Goal: Information Seeking & Learning: Learn about a topic

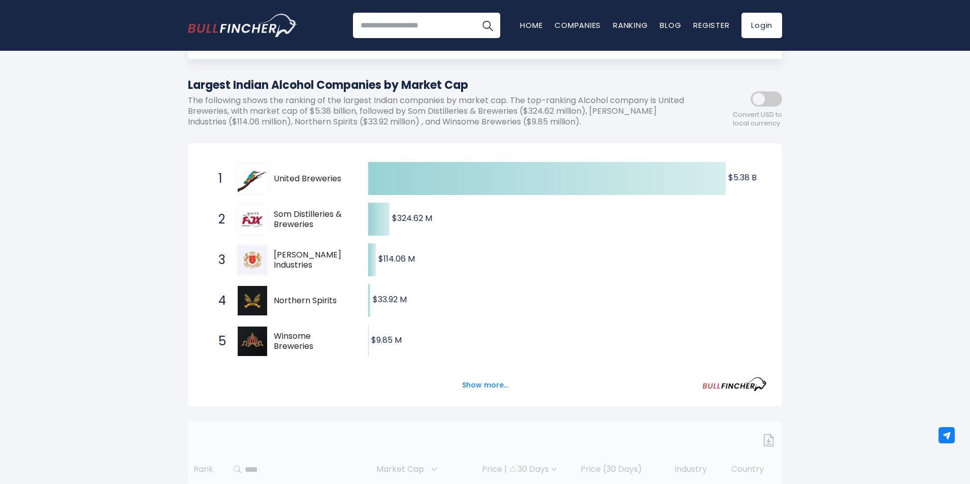
scroll to position [102, 0]
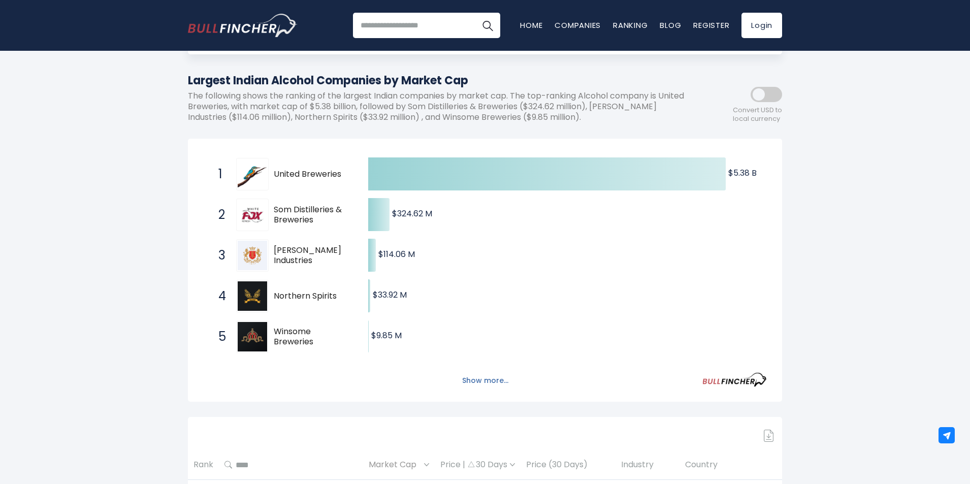
click at [480, 383] on button "Show more..." at bounding box center [485, 380] width 58 height 17
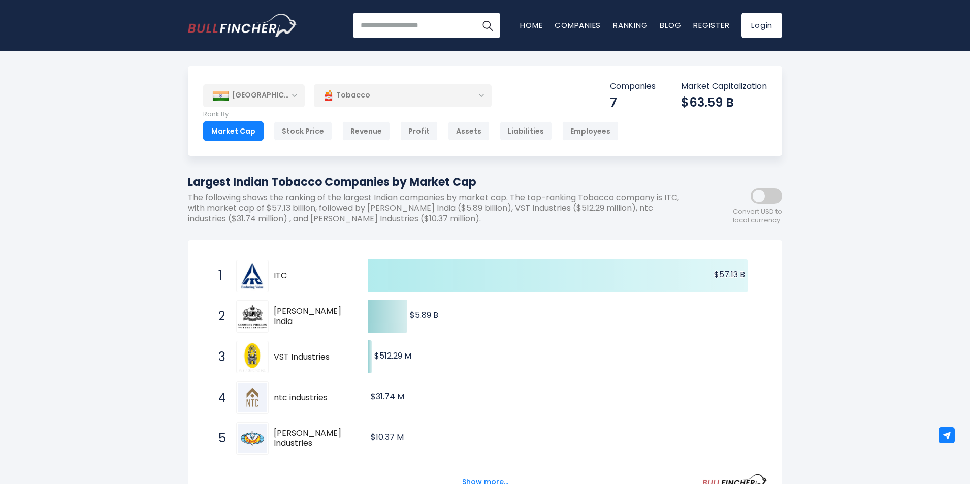
scroll to position [102, 0]
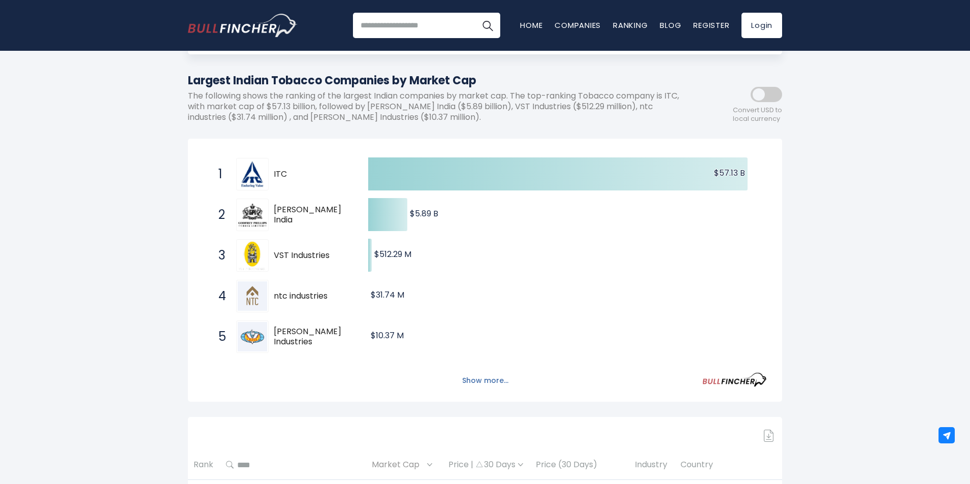
click at [468, 382] on button "Show more..." at bounding box center [485, 380] width 58 height 17
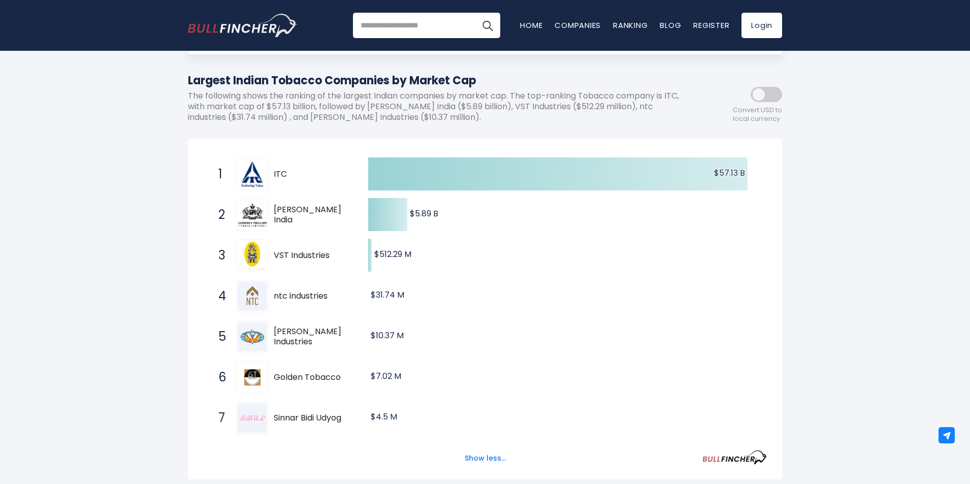
click at [417, 37] on input "search" at bounding box center [426, 25] width 147 height 25
